Goal: Task Accomplishment & Management: Manage account settings

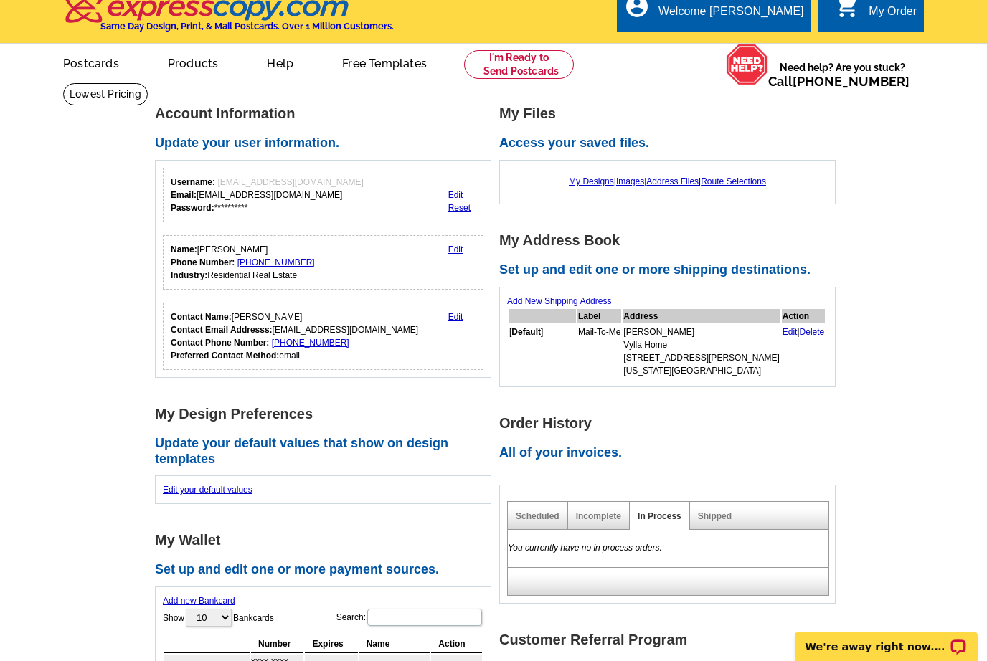
scroll to position [47, 0]
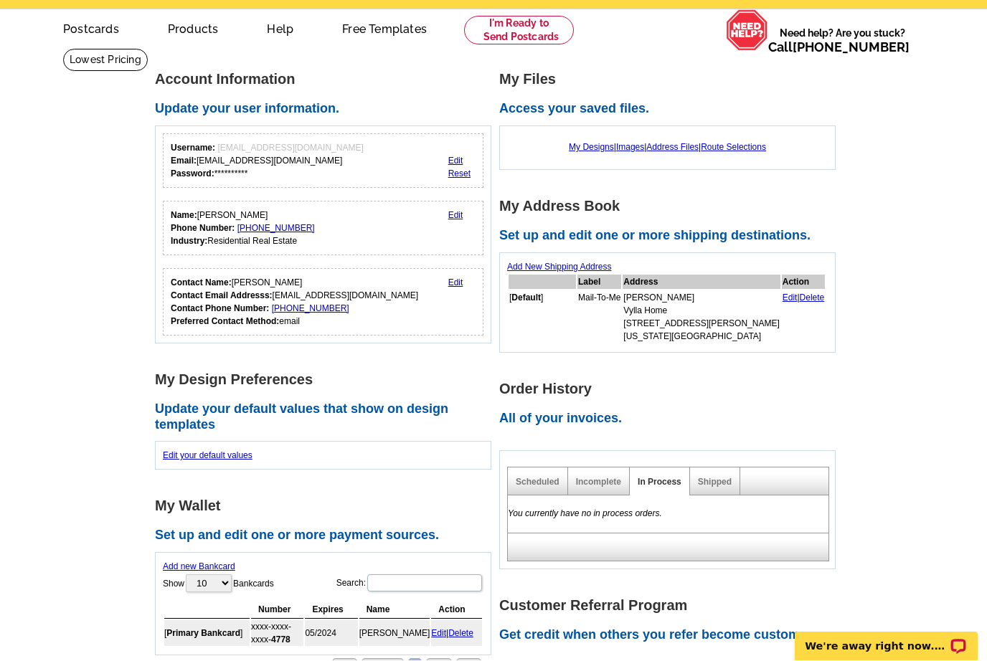
click at [782, 309] on td "Edit | Delete" at bounding box center [804, 317] width 44 height 53
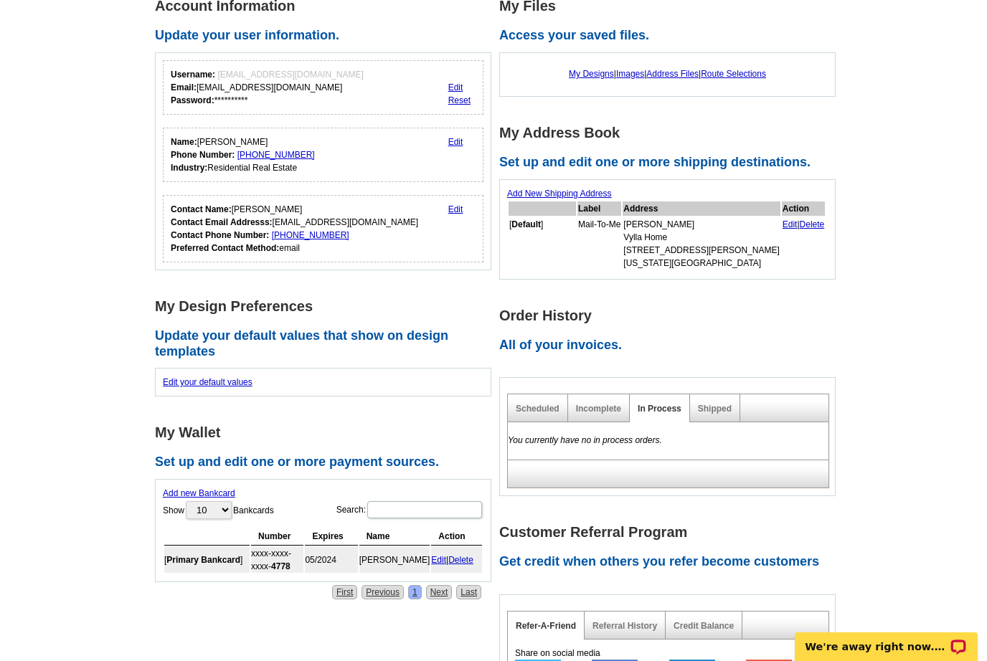
scroll to position [104, 0]
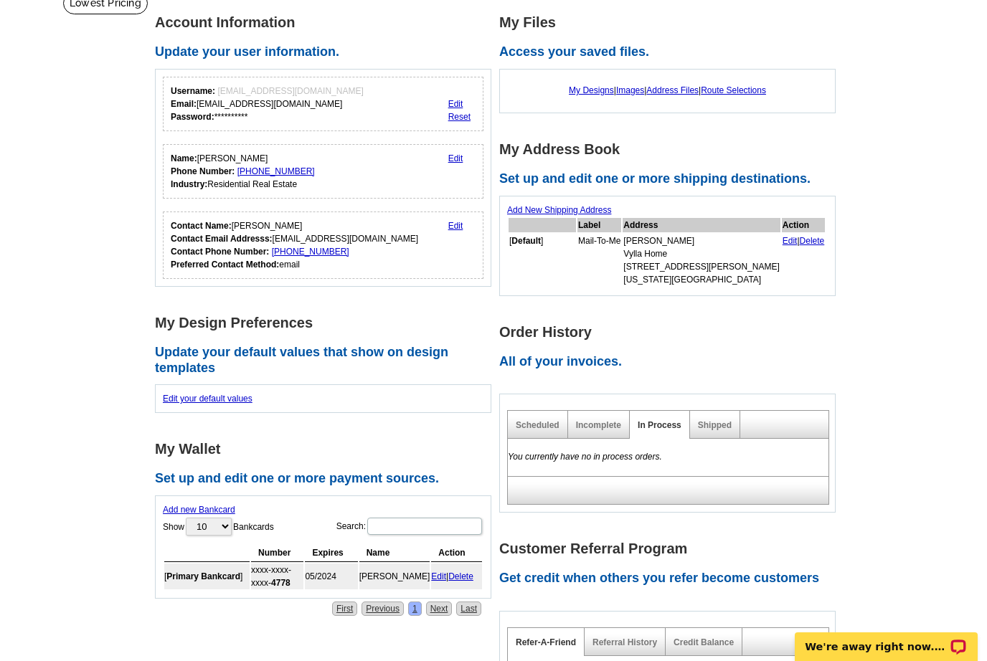
click at [782, 252] on td "Edit | Delete" at bounding box center [804, 260] width 44 height 53
click at [783, 243] on link "Edit" at bounding box center [790, 241] width 15 height 10
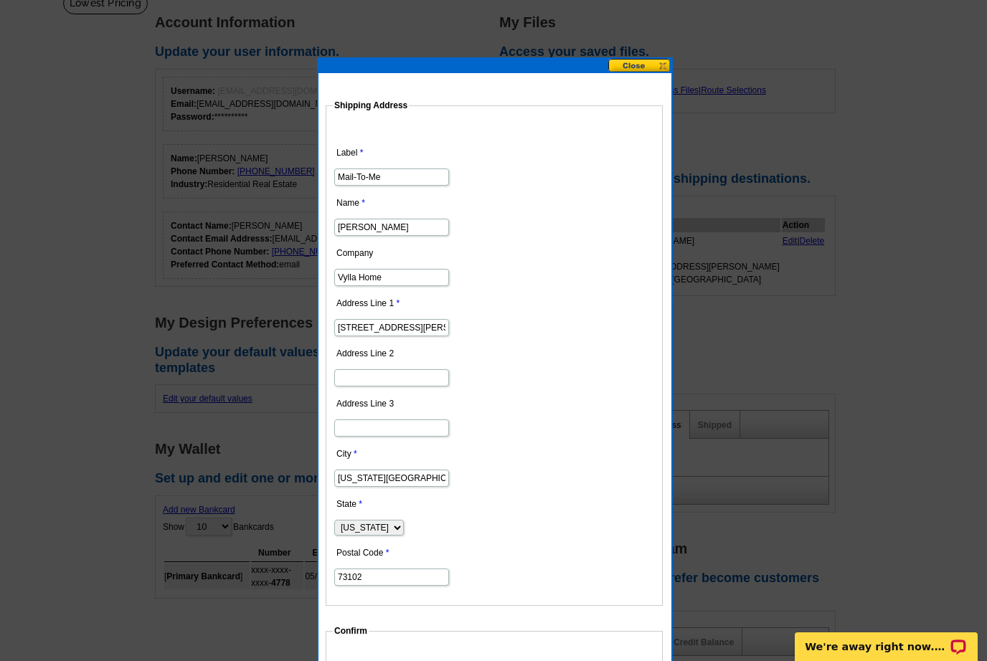
click at [407, 284] on input "Vylla Home" at bounding box center [391, 277] width 115 height 17
type input "V"
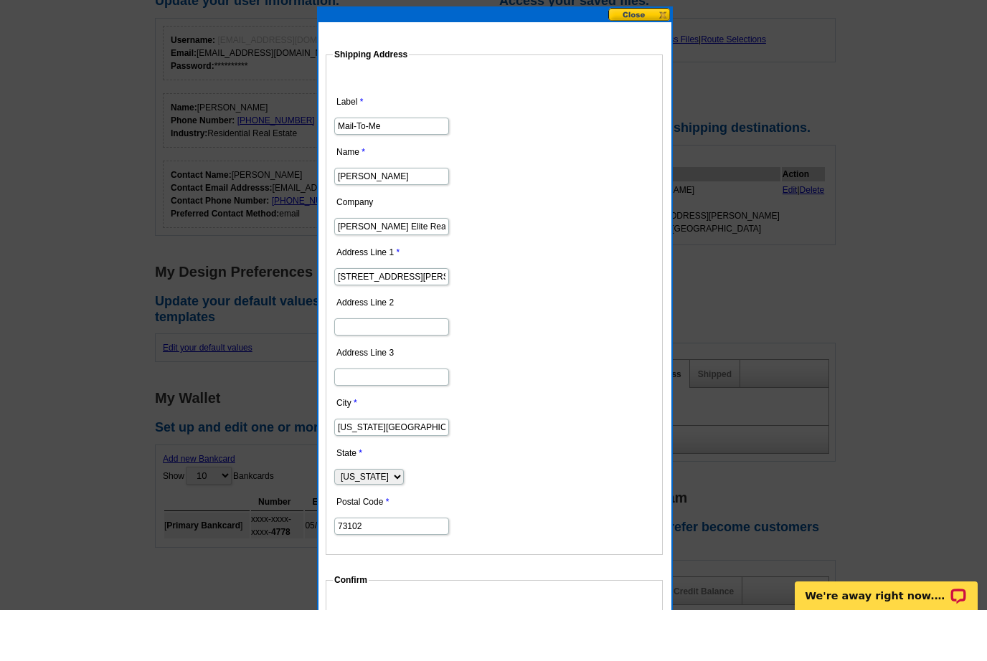
type input "[PERSON_NAME] Elite Realty"
click at [403, 319] on input "201 Robert S. Kerr Ste 709" at bounding box center [391, 327] width 115 height 17
click at [410, 319] on input "201 Ste 709" at bounding box center [391, 327] width 115 height 17
type input "2"
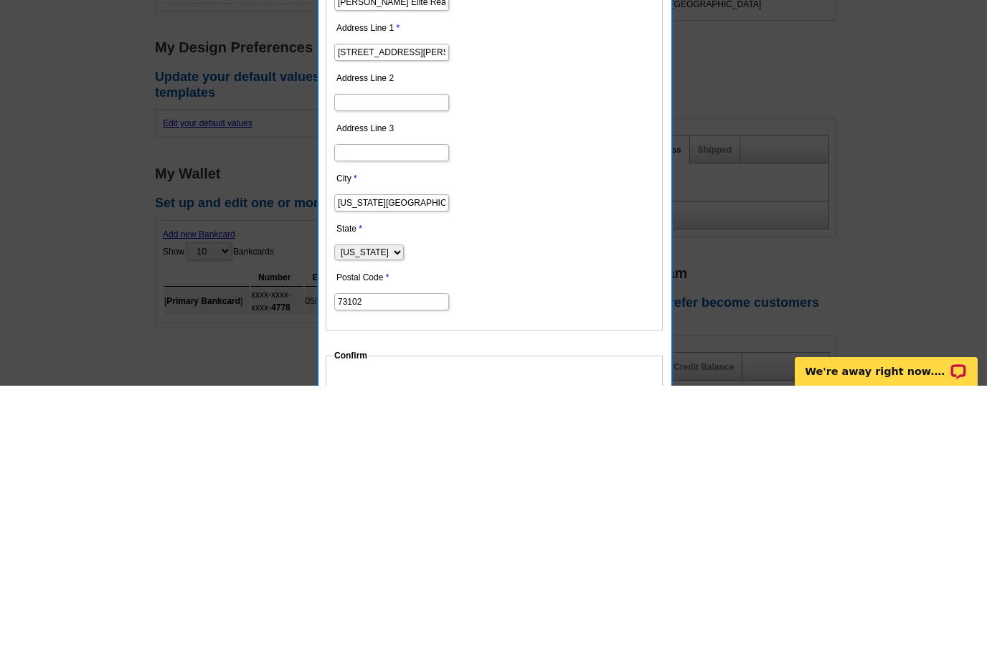
type input "[STREET_ADDRESS][PERSON_NAME]"
click at [405, 569] on input "73102" at bounding box center [391, 577] width 115 height 17
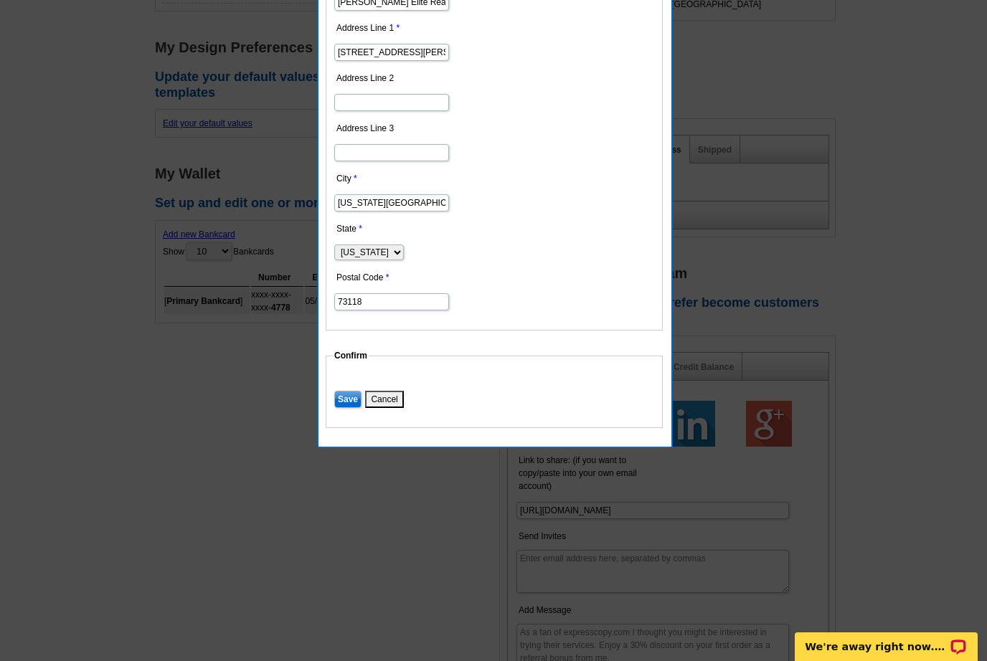
type input "73118"
click at [353, 406] on input "Save" at bounding box center [347, 399] width 27 height 17
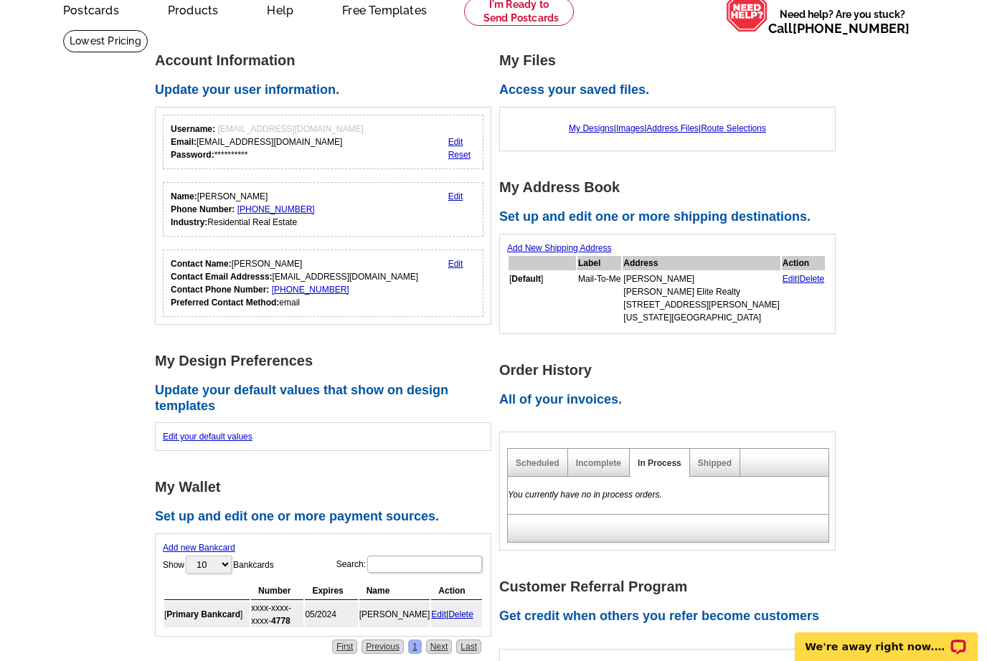
scroll to position [0, 0]
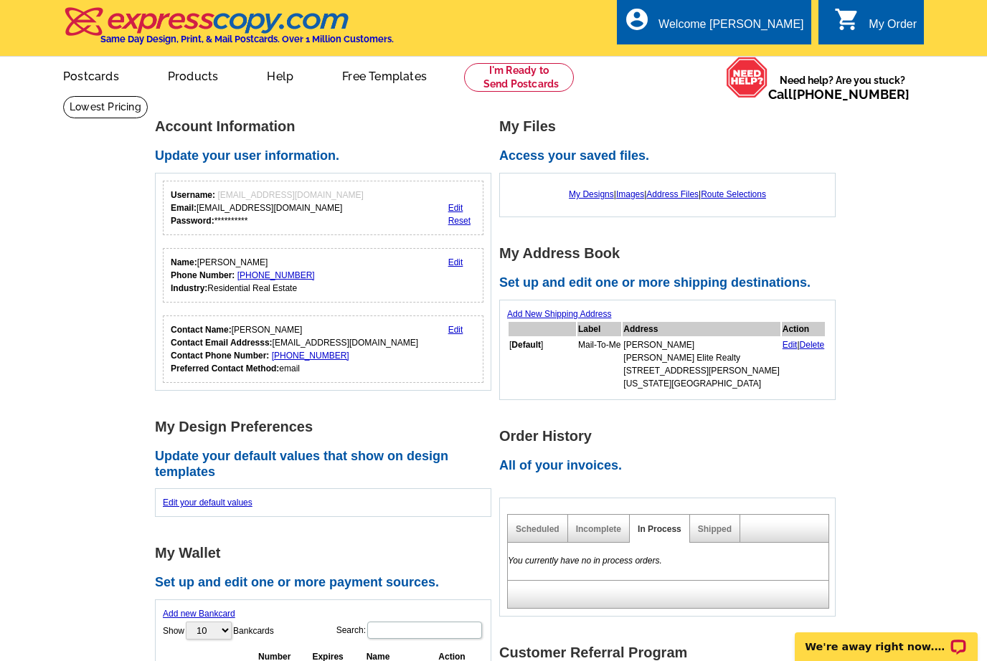
click at [768, 64] on link "My Account" at bounding box center [771, 69] width 56 height 11
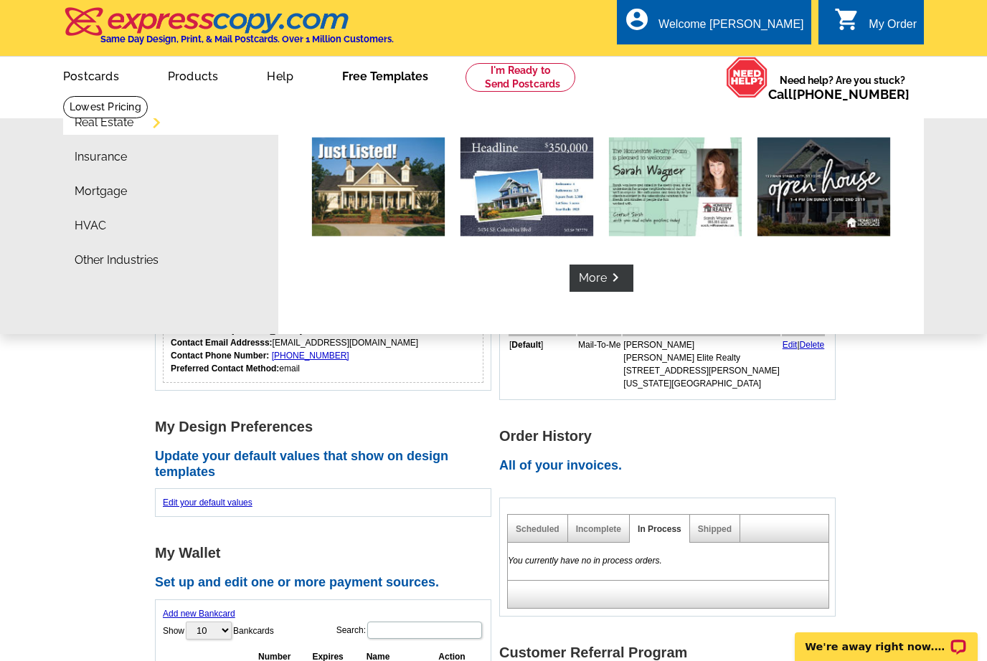
click at [664, 184] on img at bounding box center [675, 187] width 133 height 99
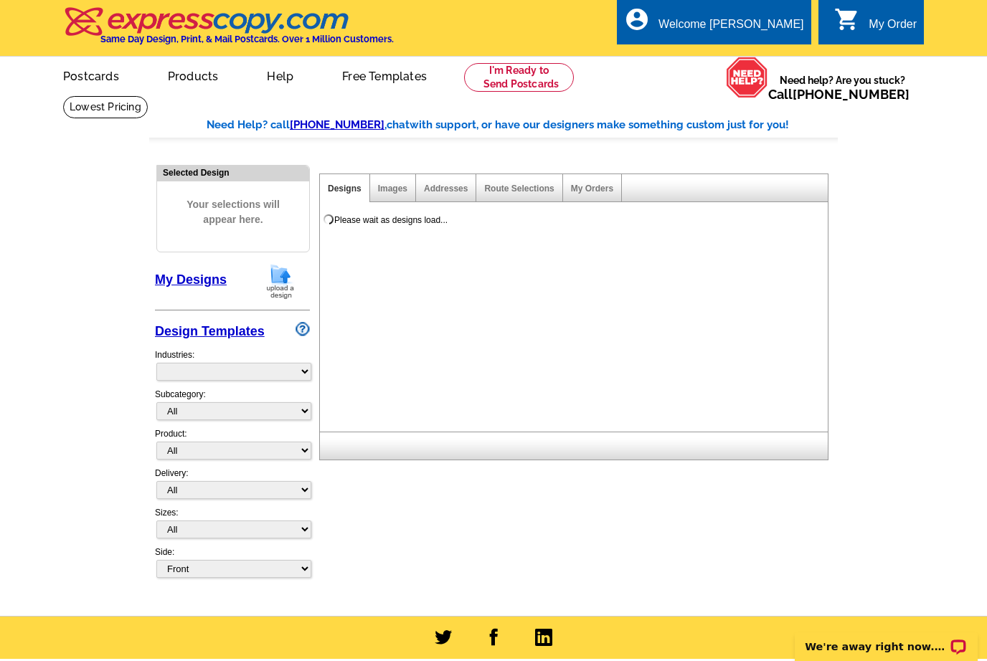
select select "791"
select select "785"
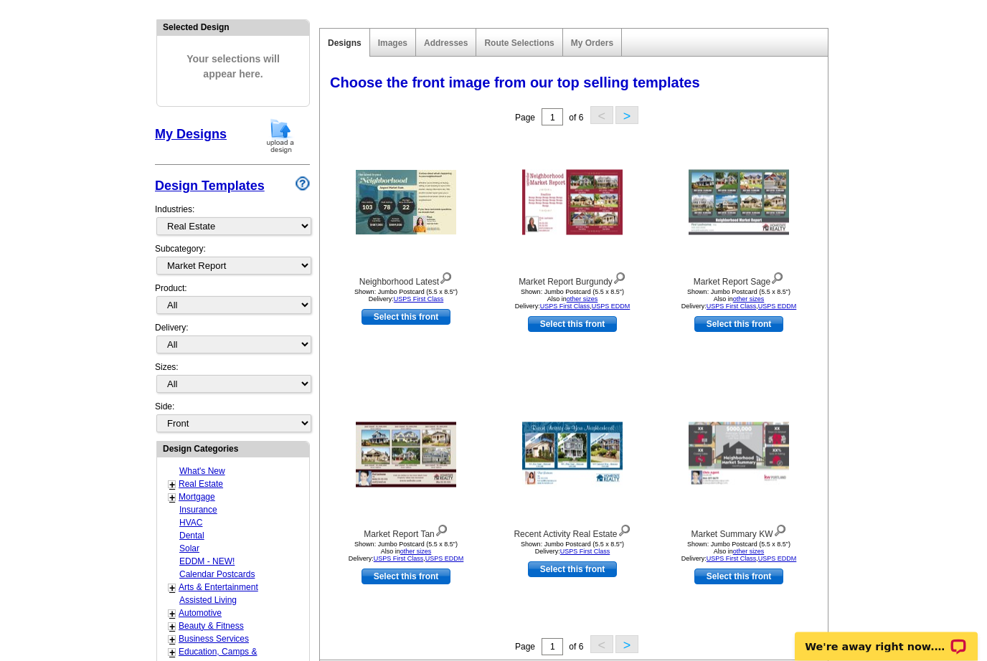
scroll to position [146, 0]
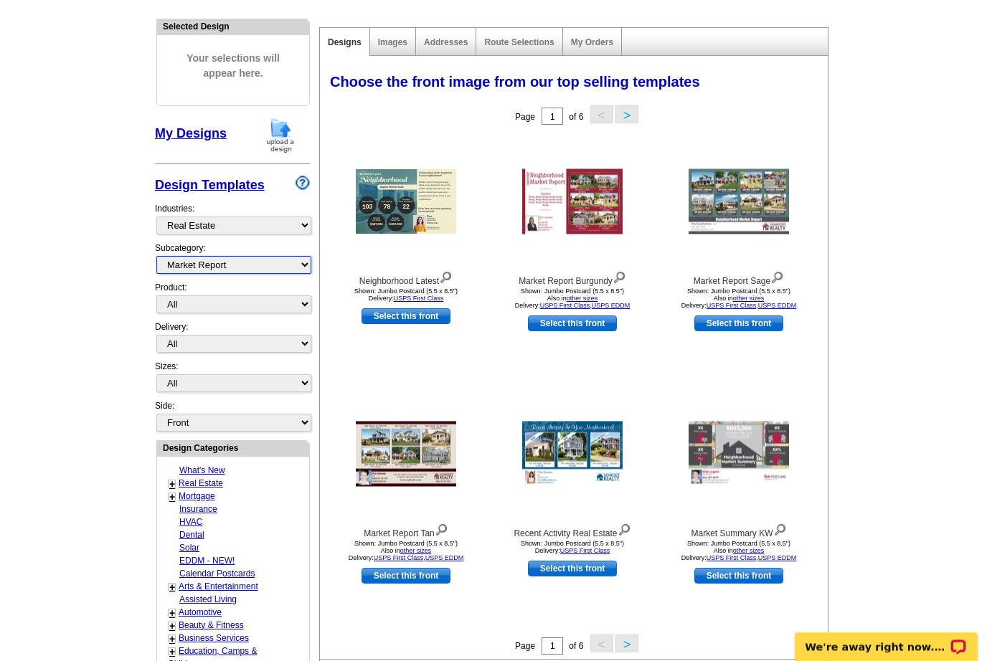
click at [171, 265] on select "All RE/MAX® Referrals Keller Williams® Berkshire Hathaway Home Services Century…" at bounding box center [233, 265] width 155 height 18
select select "793"
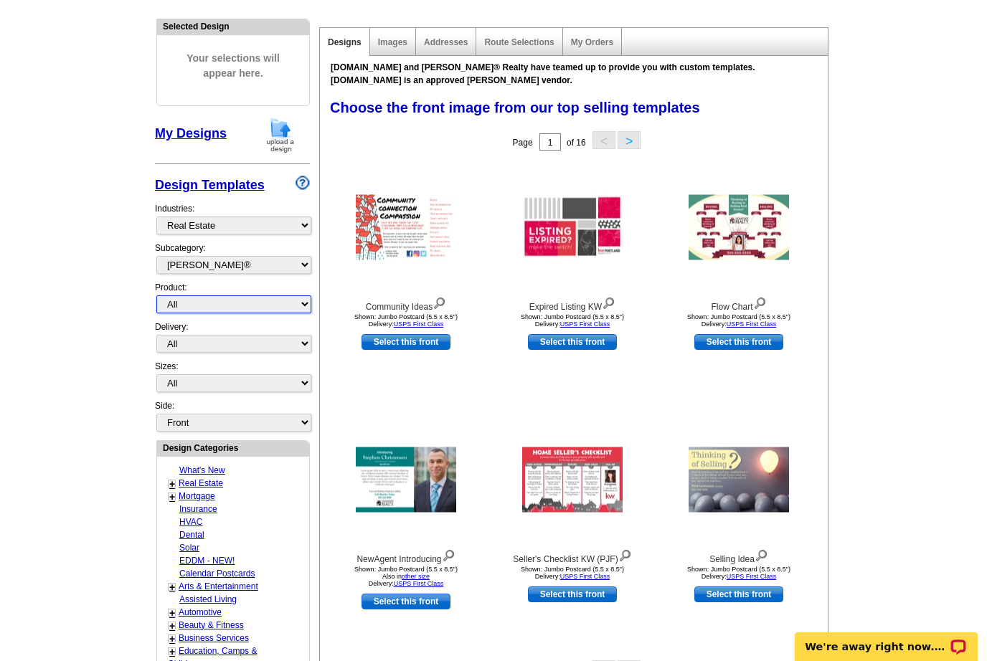
click at [180, 296] on select "All Postcards Letters and flyers Business Cards Door Hangers Greeting Cards" at bounding box center [233, 305] width 155 height 18
select select "4"
select select "10"
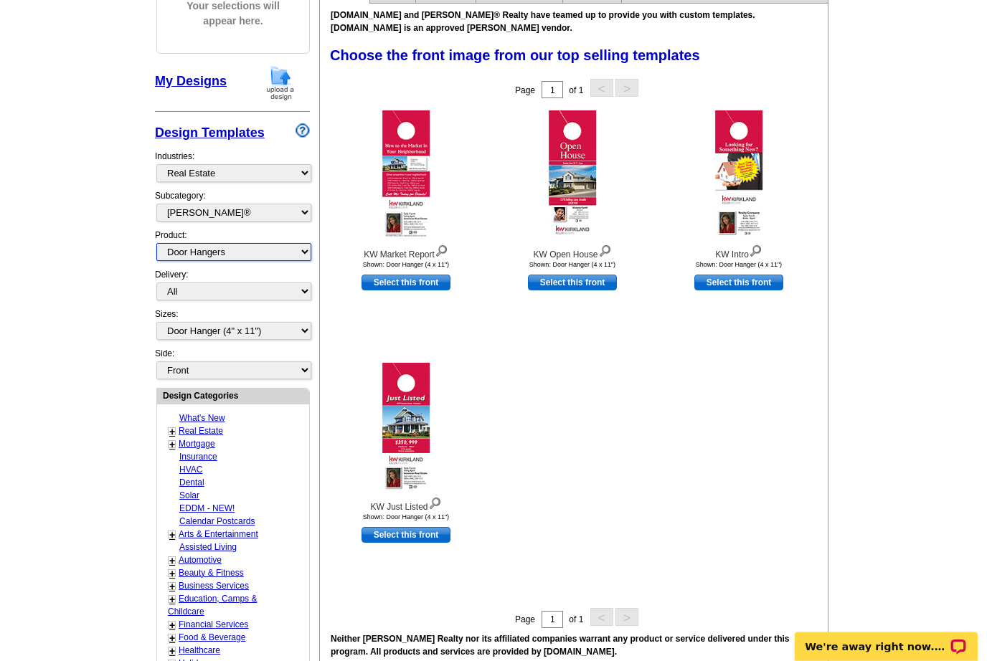
scroll to position [199, 0]
click at [181, 285] on select "All First Class Mail Shipped to Me EDDM Save 66% on Postage" at bounding box center [233, 292] width 155 height 18
select select "3"
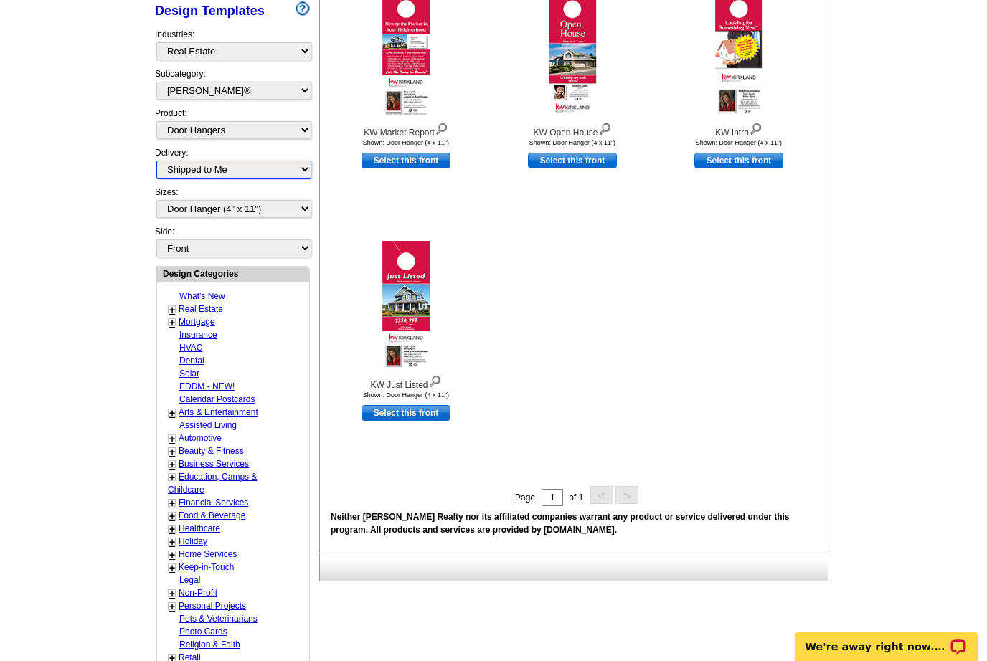
scroll to position [323, 0]
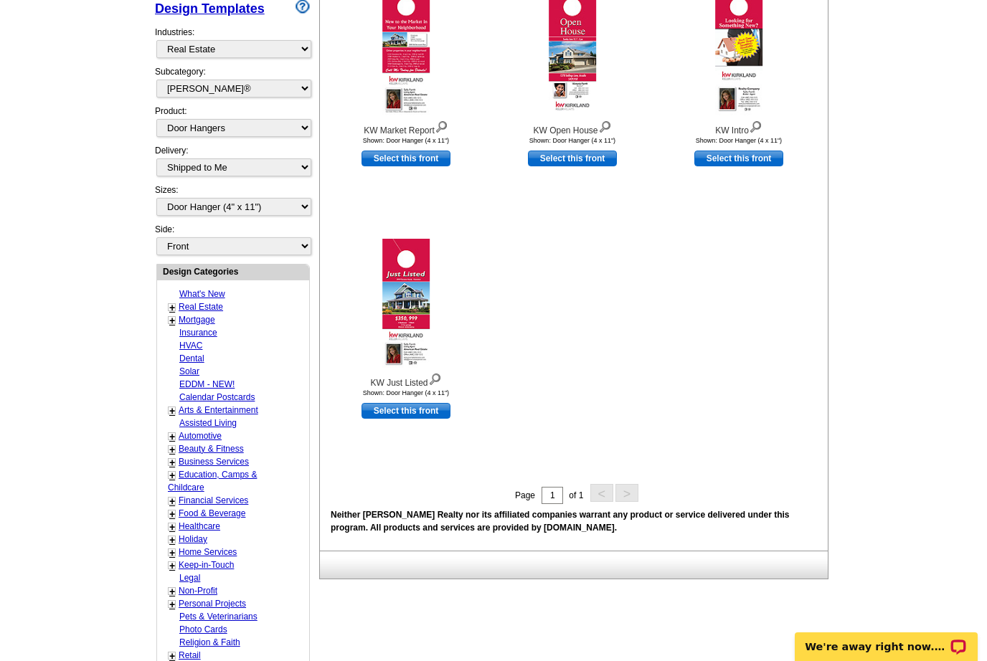
click at [205, 302] on link "Real Estate" at bounding box center [201, 307] width 44 height 10
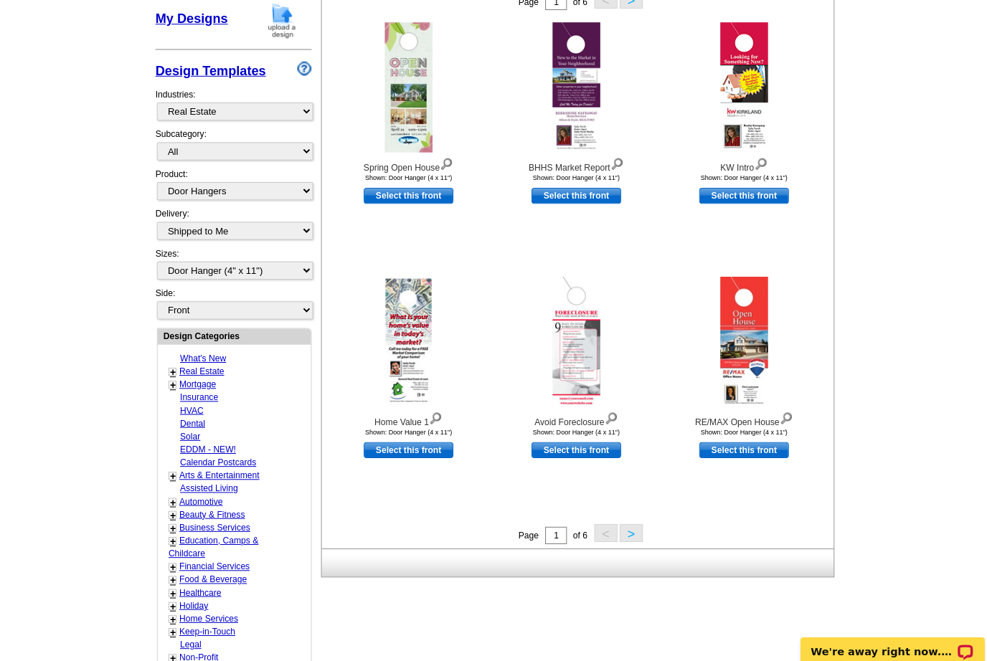
scroll to position [278, 0]
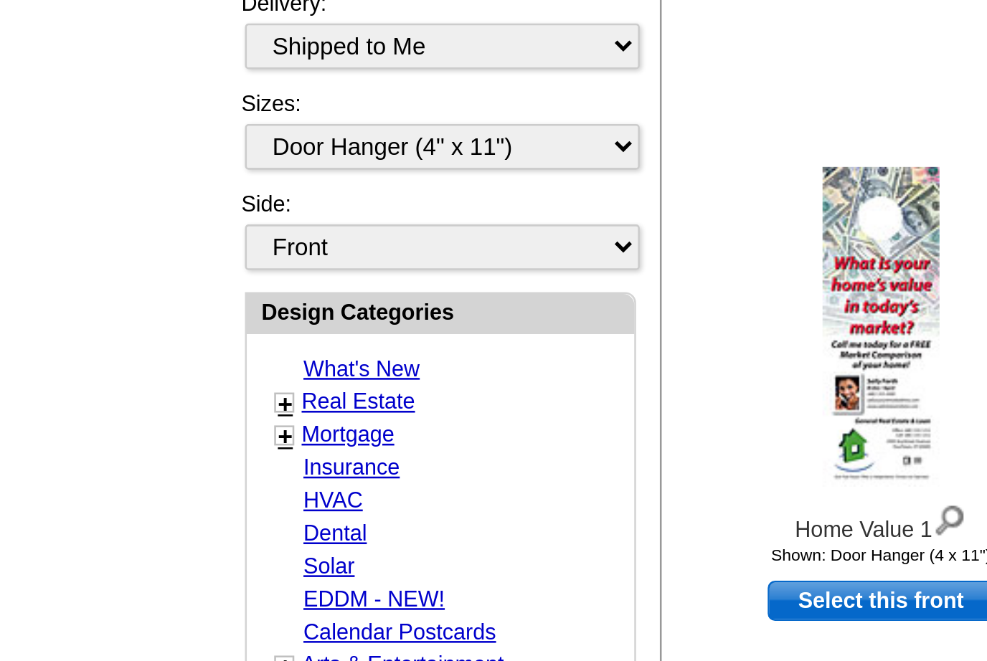
click at [179, 347] on link "Real Estate" at bounding box center [201, 352] width 44 height 10
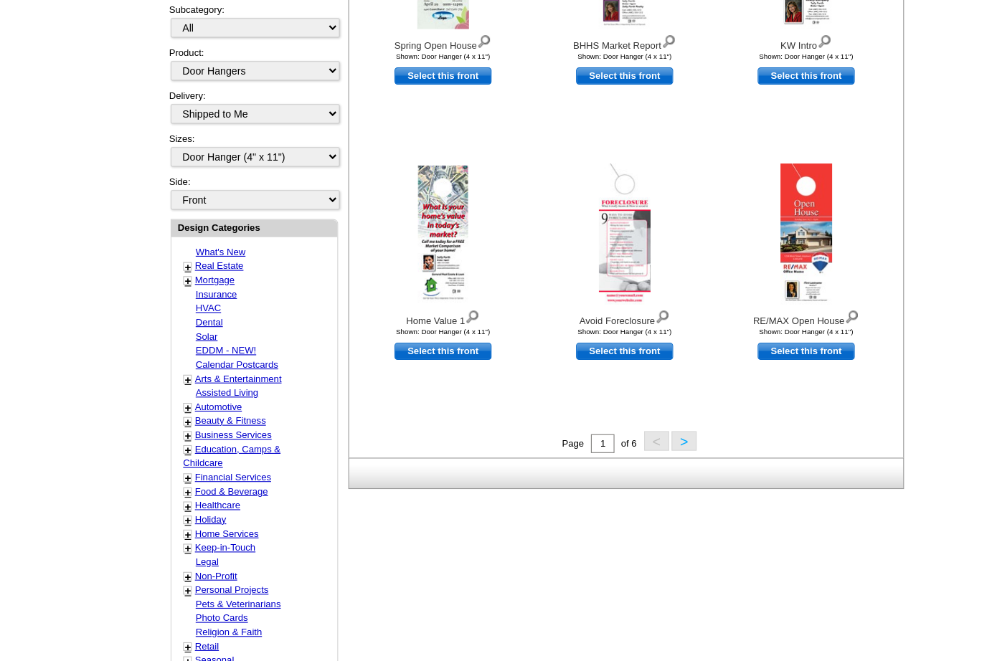
scroll to position [385, 0]
click at [632, 411] on button ">" at bounding box center [627, 405] width 23 height 18
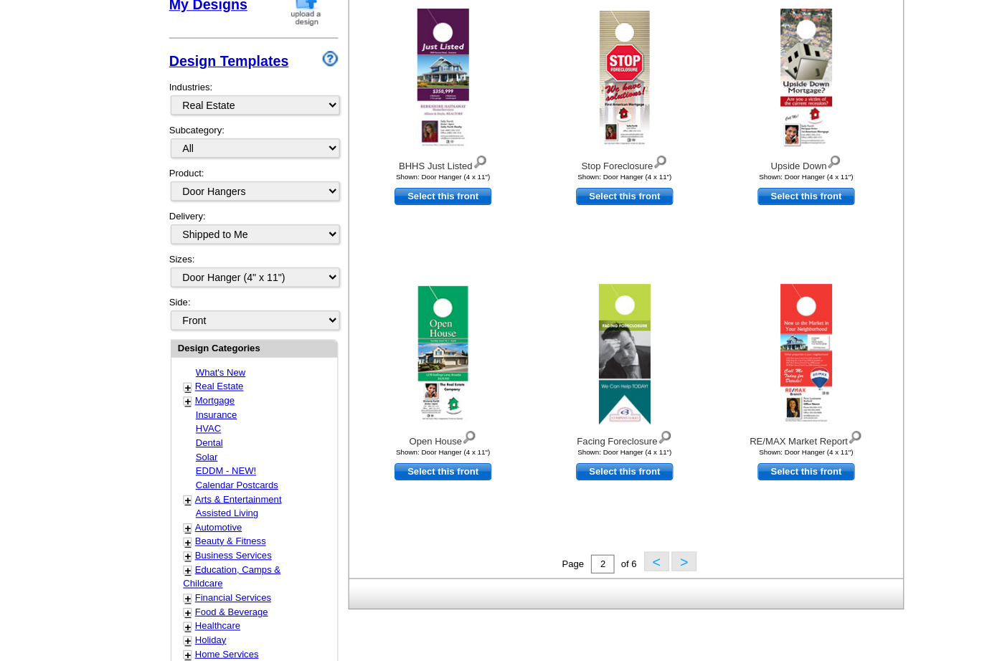
scroll to position [264, 0]
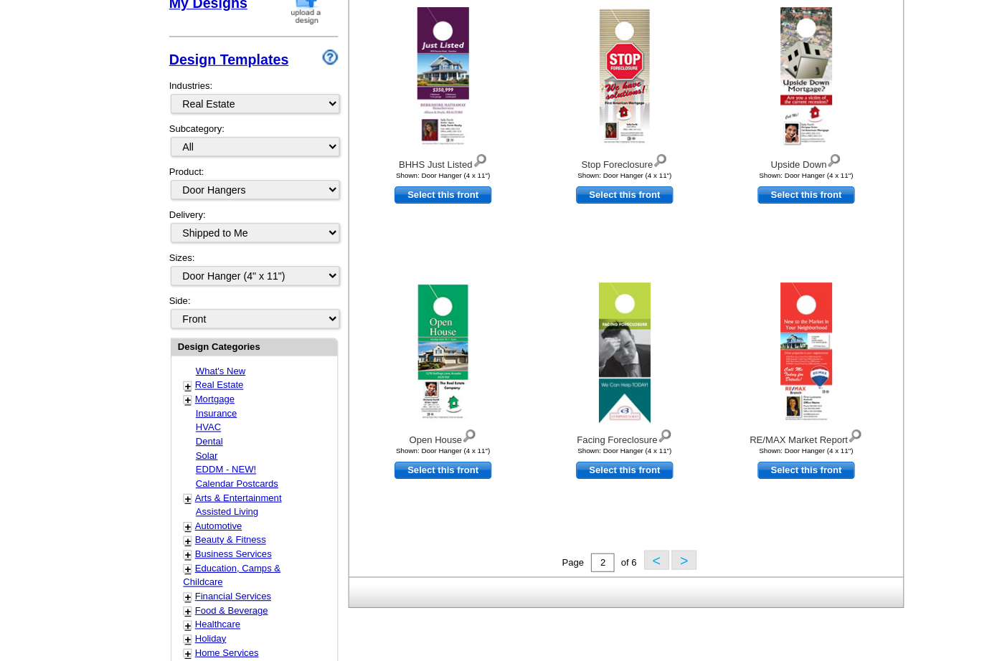
click at [628, 517] on button ">" at bounding box center [627, 526] width 23 height 18
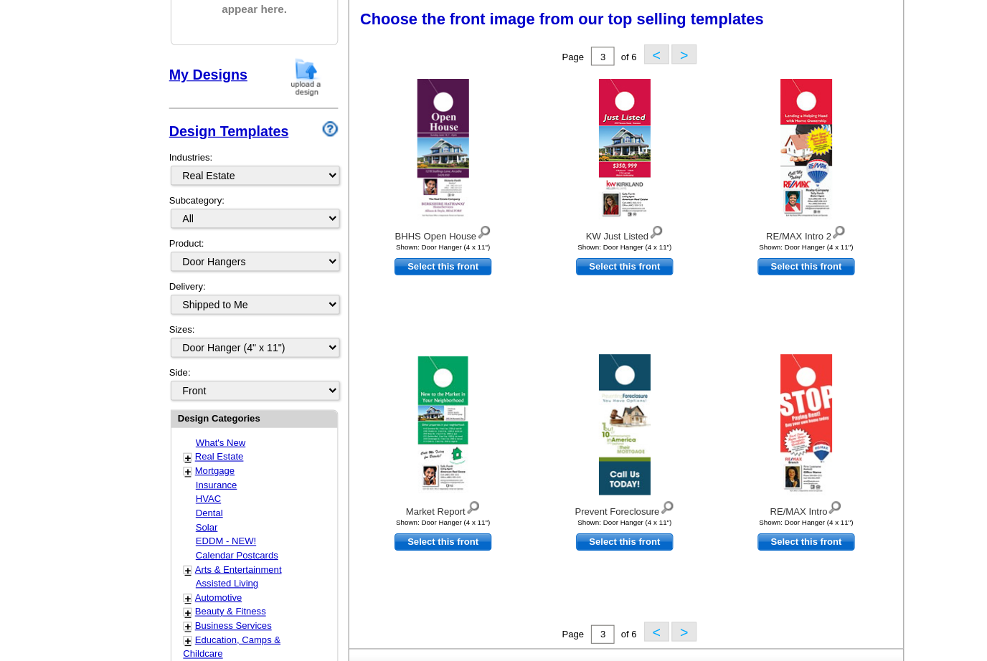
scroll to position [210, 0]
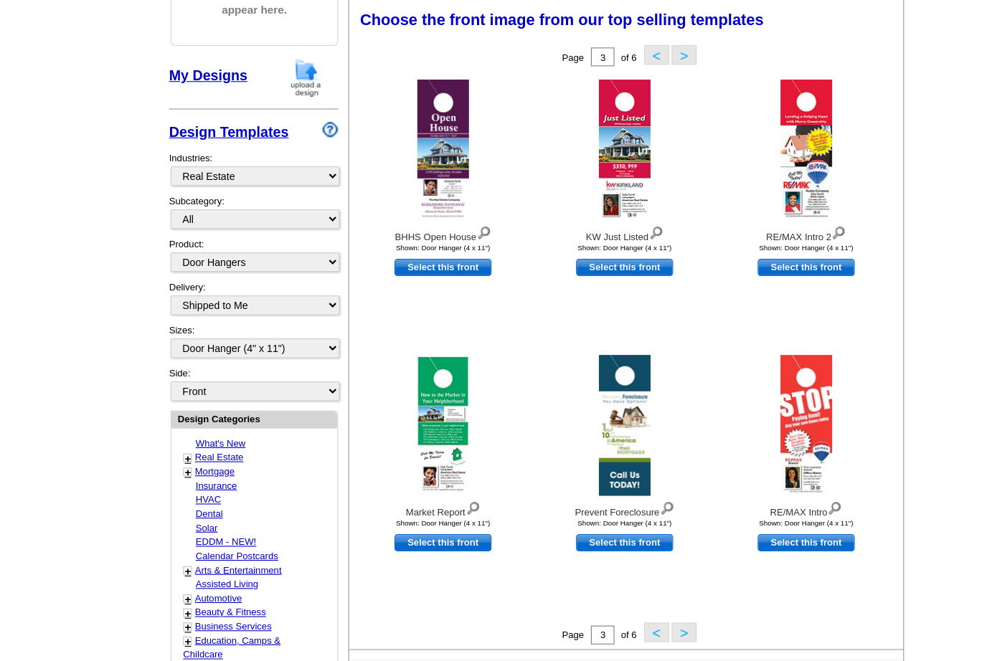
click at [632, 581] on button ">" at bounding box center [627, 580] width 23 height 18
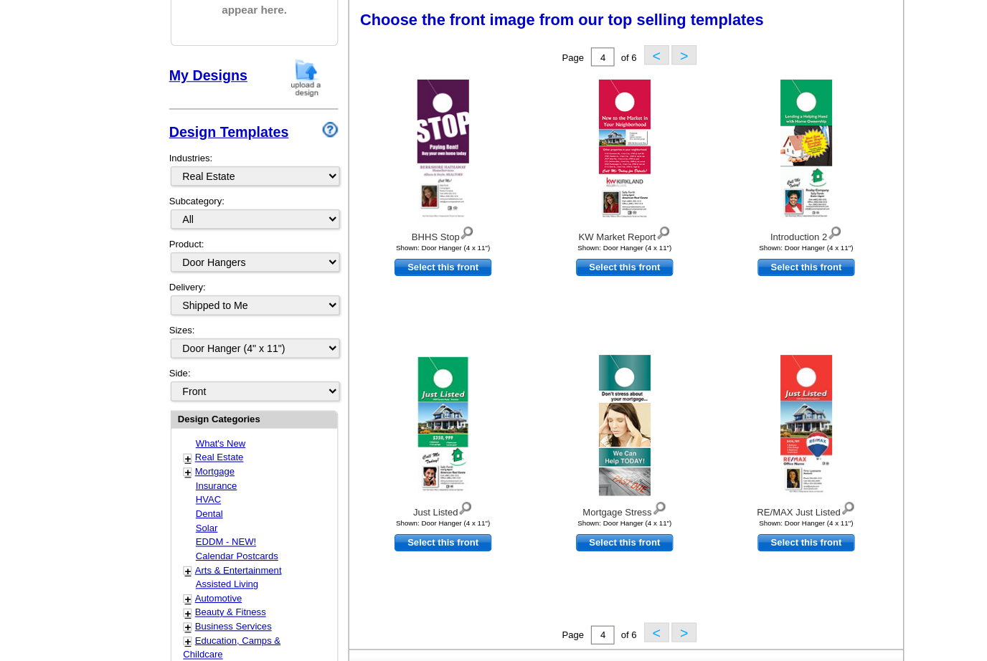
click at [627, 588] on button ">" at bounding box center [627, 580] width 23 height 18
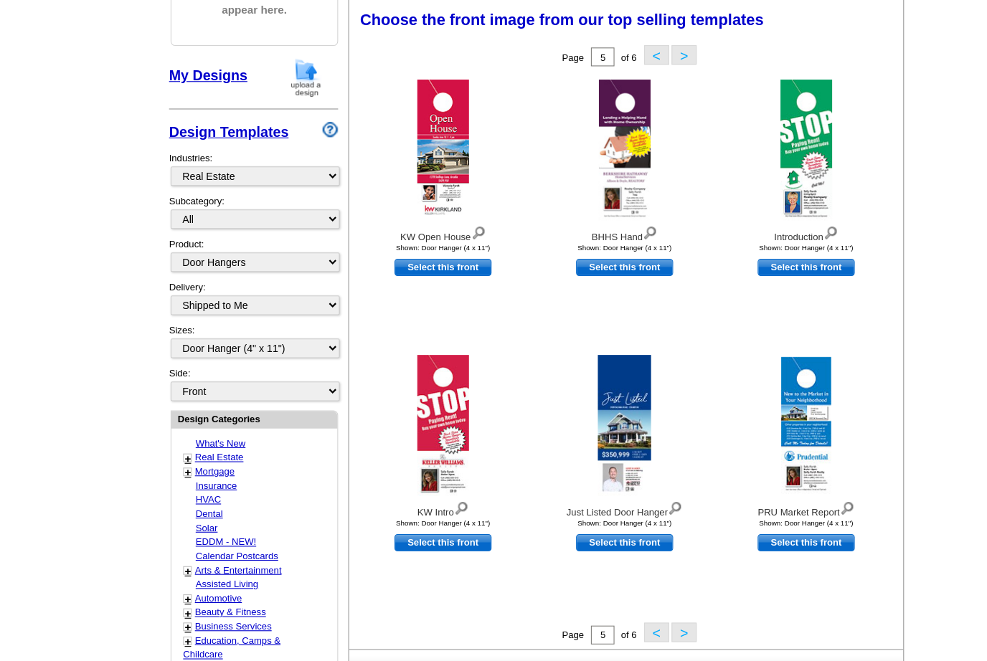
click at [630, 588] on button ">" at bounding box center [627, 580] width 23 height 18
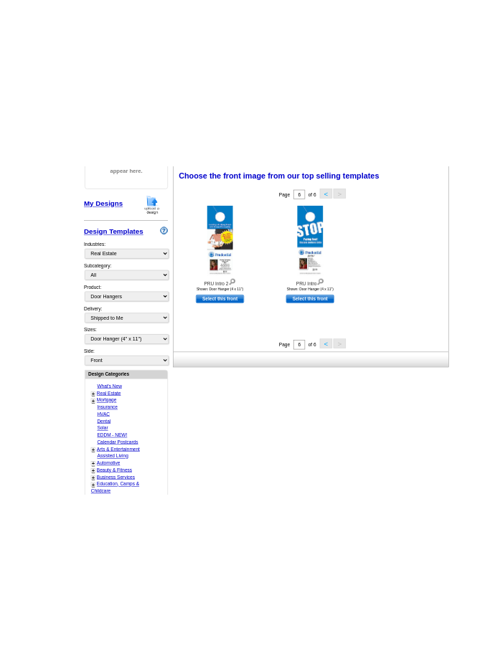
scroll to position [0, 0]
